Goal: Transaction & Acquisition: Subscribe to service/newsletter

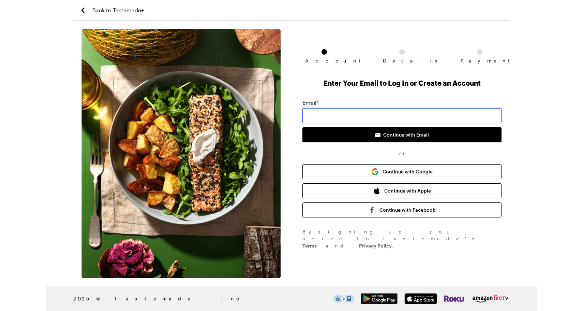
click at [323, 113] on input "email" at bounding box center [401, 115] width 199 height 15
click at [366, 93] on div "Enter Your Email to Log In or Create an Account Email * Continue with Email or …" at bounding box center [401, 163] width 199 height 171
click at [378, 171] on img "button" at bounding box center [375, 171] width 7 height 7
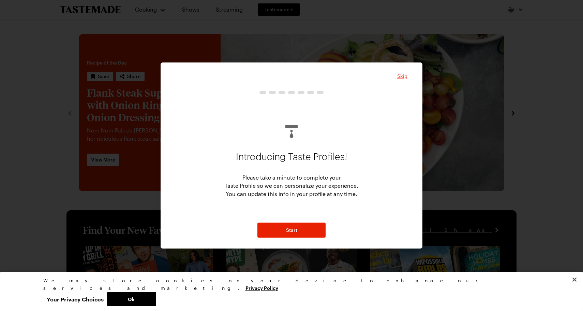
click at [404, 74] on span "Skip" at bounding box center [402, 76] width 10 height 7
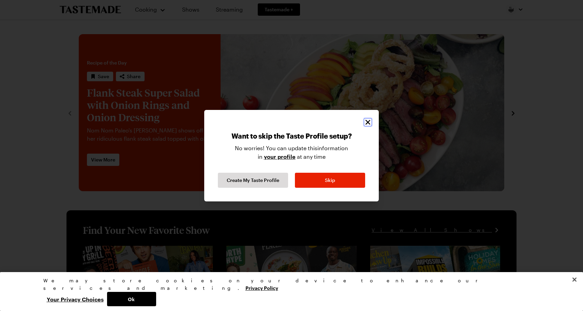
click at [369, 122] on icon "Close" at bounding box center [368, 122] width 8 height 8
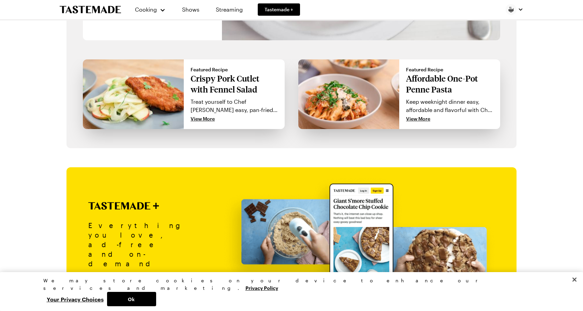
scroll to position [684, 0]
